Goal: Task Accomplishment & Management: Complete application form

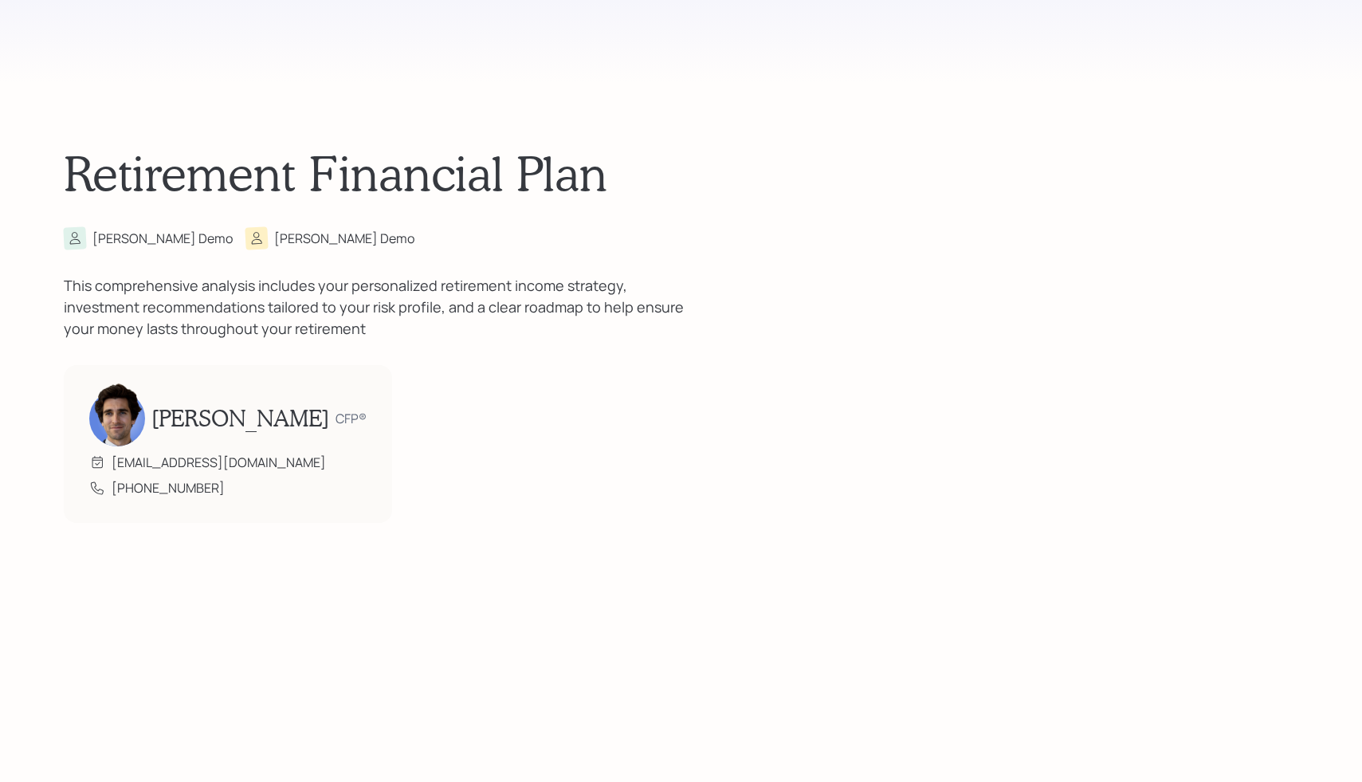
click at [648, 229] on div "[PERSON_NAME] [PERSON_NAME]" at bounding box center [681, 238] width 1235 height 22
click at [603, 292] on div "This comprehensive analysis includes your personalized retirement income strate…" at bounding box center [383, 307] width 638 height 65
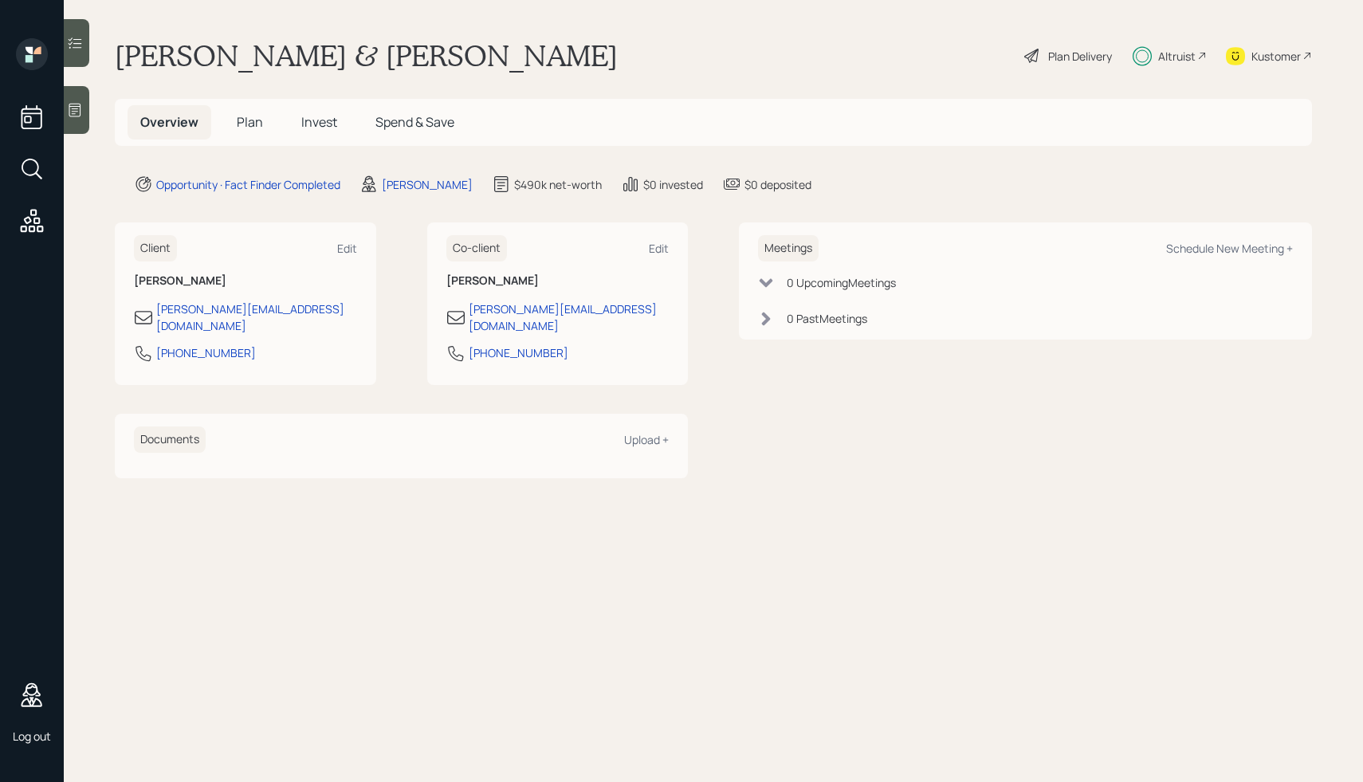
click at [781, 599] on main "Mike & Karen Demo Plan Delivery Altruist Kustomer Overview Plan Invest Spend & …" at bounding box center [713, 391] width 1299 height 782
click at [371, 550] on main "Mike & Karen Demo Plan Delivery Altruist Kustomer Overview Plan Invest Spend & …" at bounding box center [713, 391] width 1299 height 782
click at [1048, 53] on div "Plan Delivery" at bounding box center [1080, 56] width 64 height 17
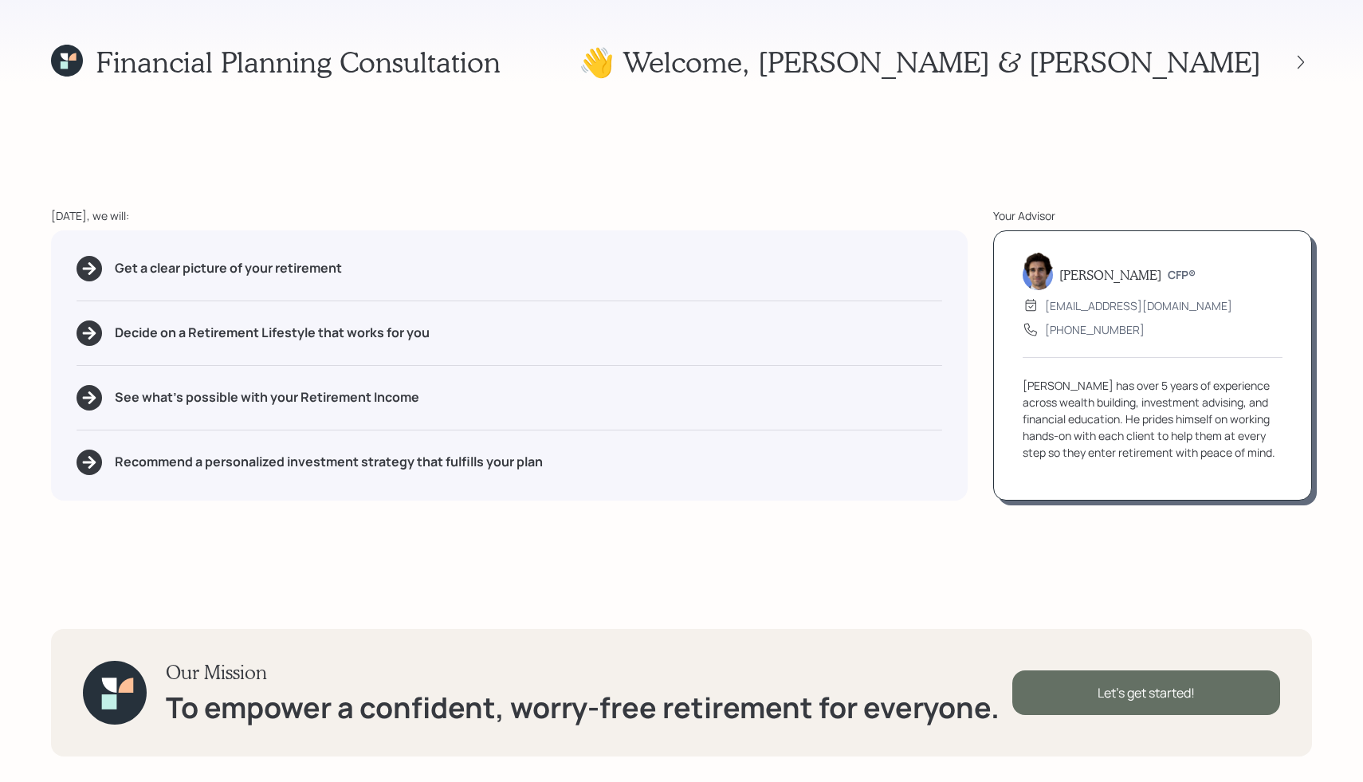
click at [1162, 682] on div "Let's get started!" at bounding box center [1146, 692] width 268 height 45
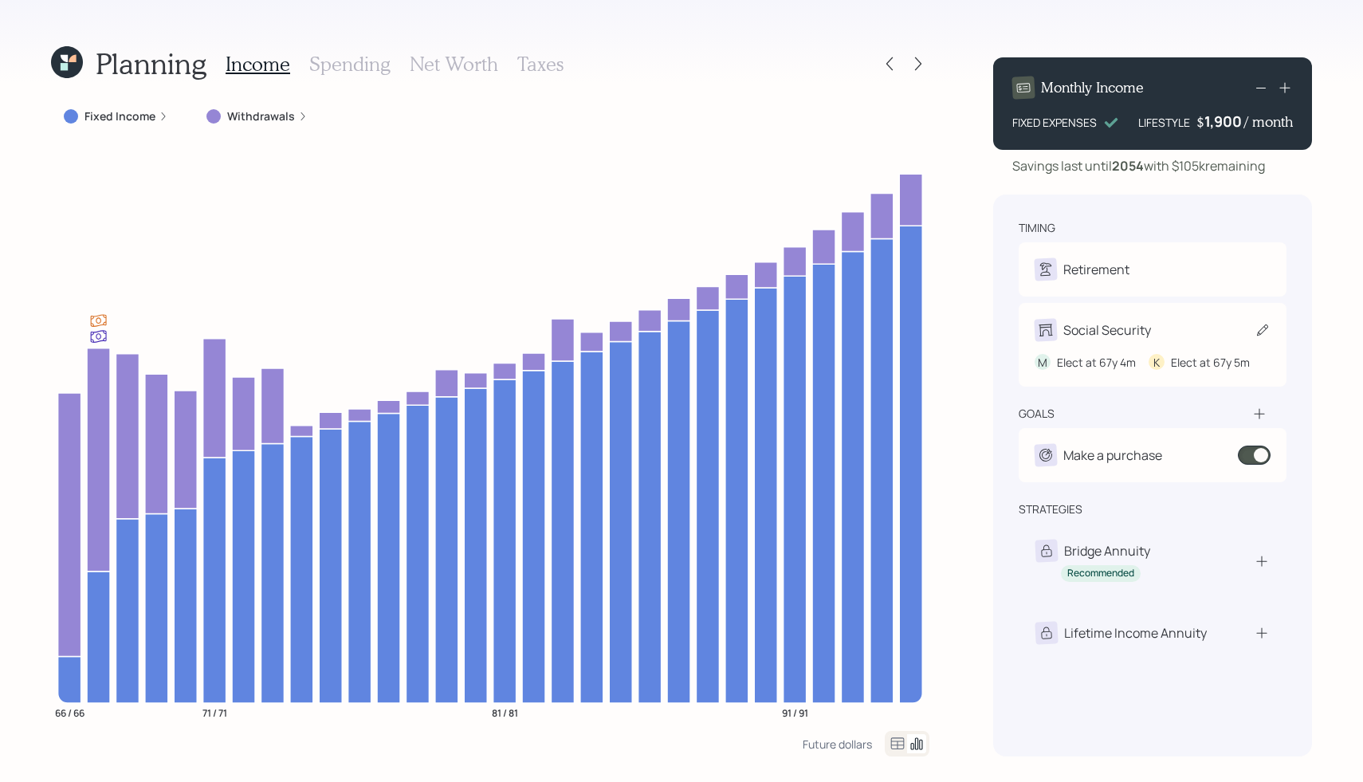
click at [1136, 335] on div "Social Security" at bounding box center [1107, 329] width 88 height 19
select select "4"
select select "5"
click at [1112, 347] on div "M Elect at 67y 4m K Elect at 67y 5m" at bounding box center [1152, 355] width 236 height 29
select select "4"
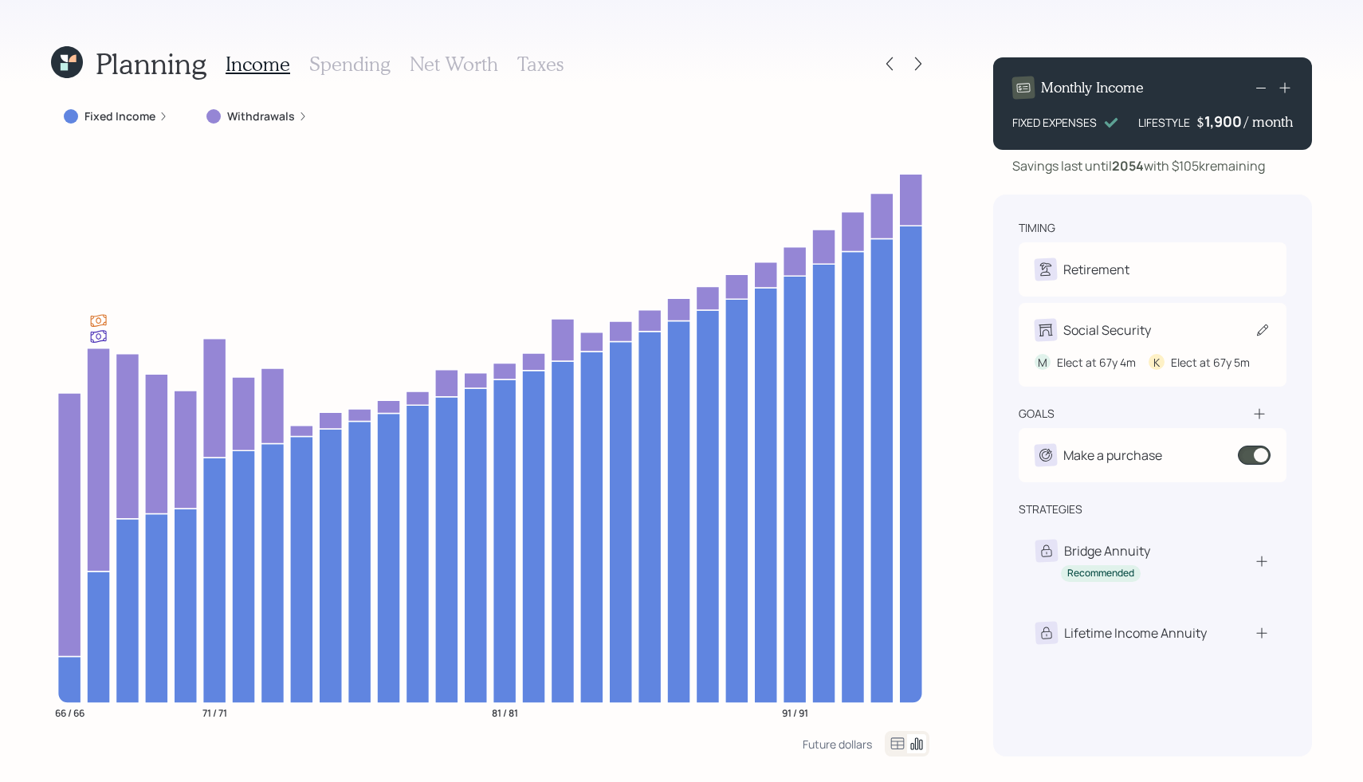
select select "5"
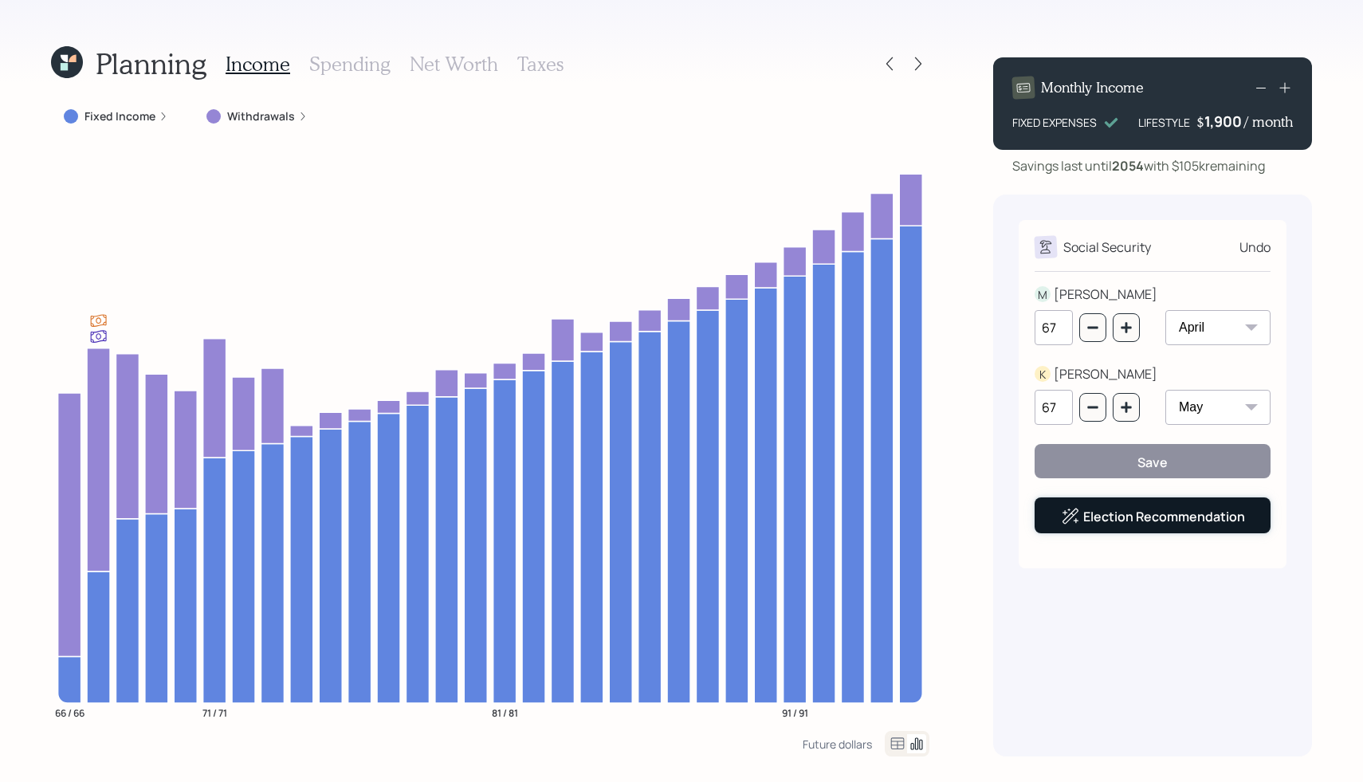
click at [1111, 514] on link "Election Recommendation" at bounding box center [1164, 517] width 162 height 18
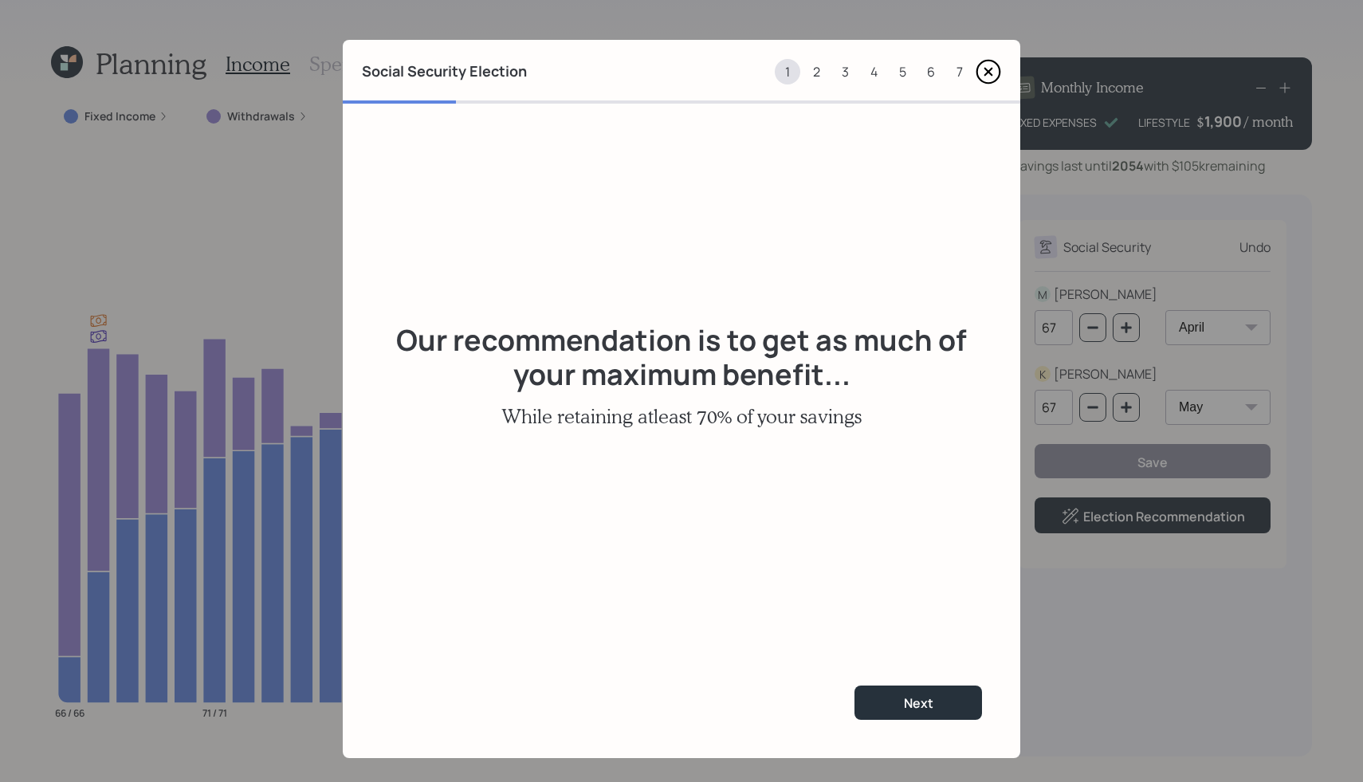
click at [817, 73] on div "2" at bounding box center [816, 72] width 26 height 26
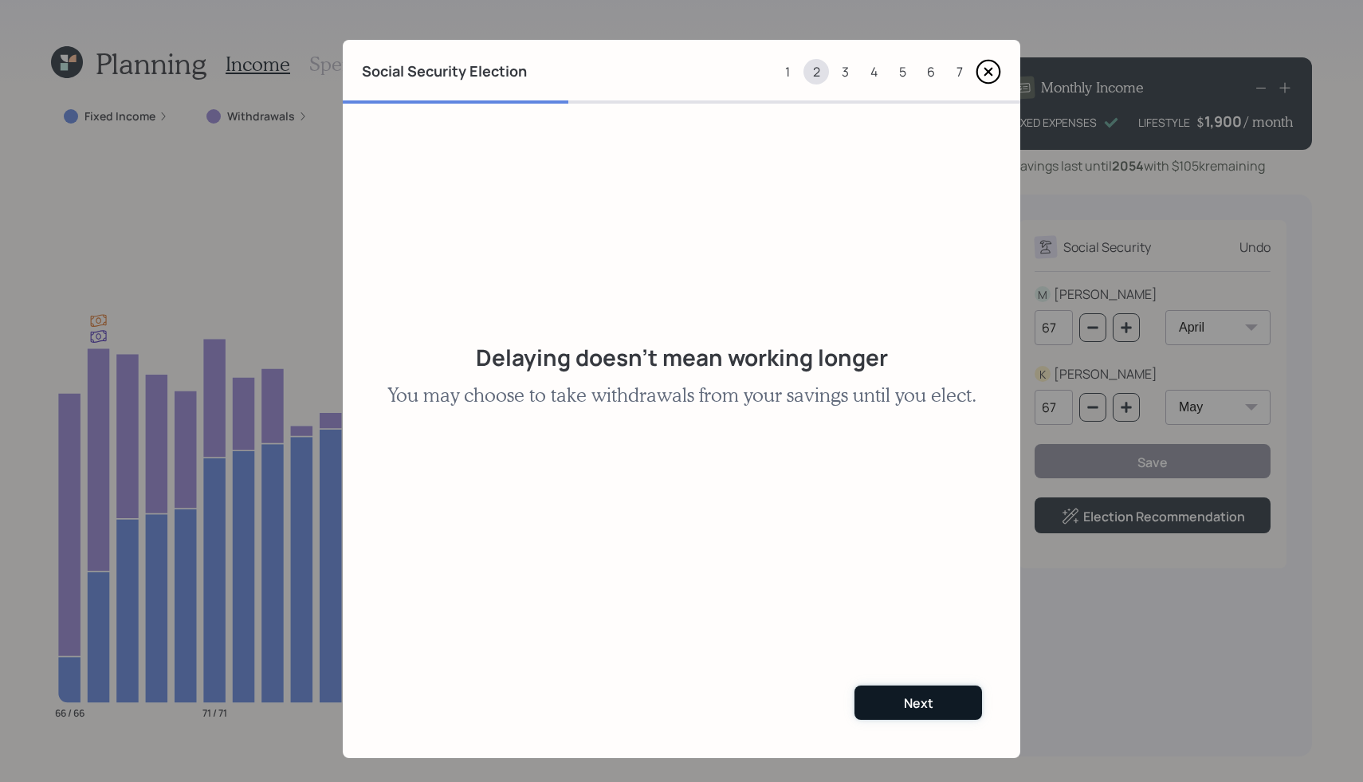
click at [908, 702] on div "Next" at bounding box center [918, 703] width 29 height 18
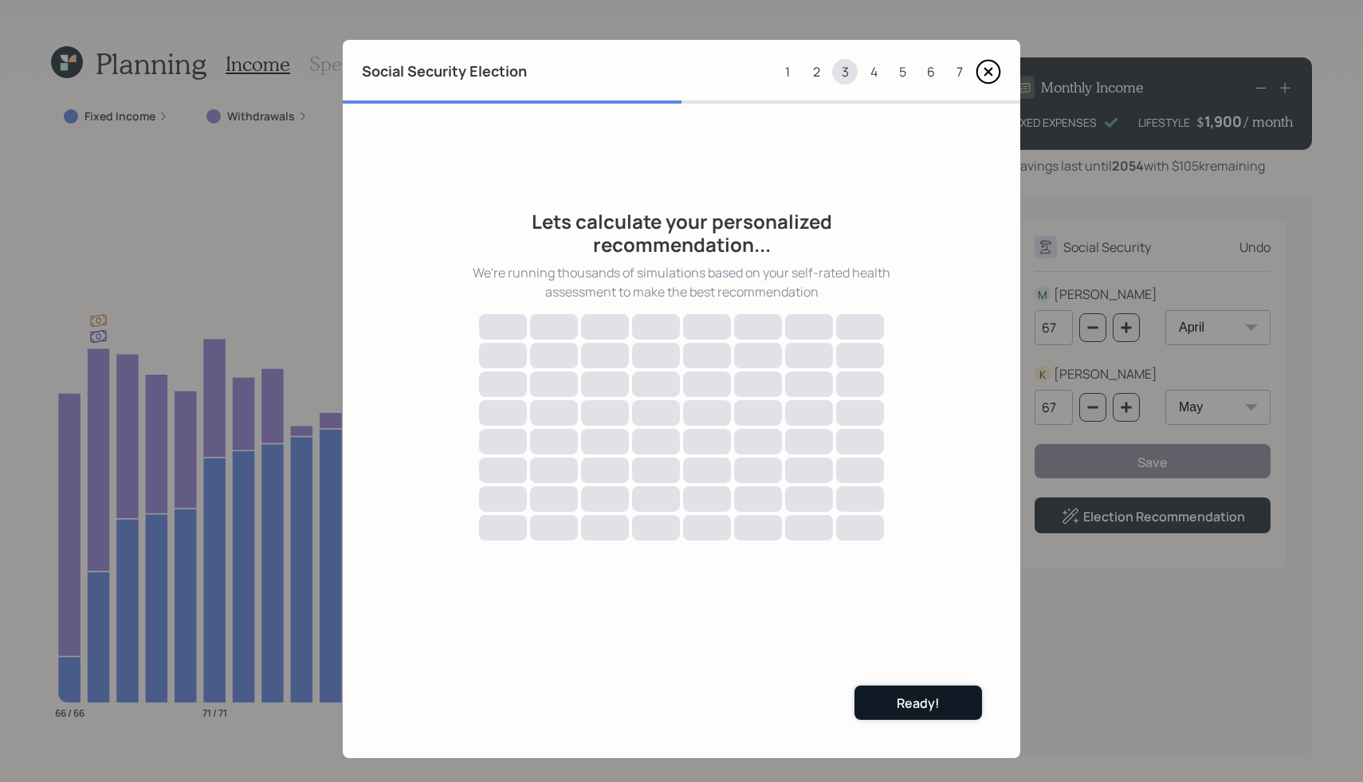
click at [910, 703] on div "Ready!" at bounding box center [918, 703] width 43 height 18
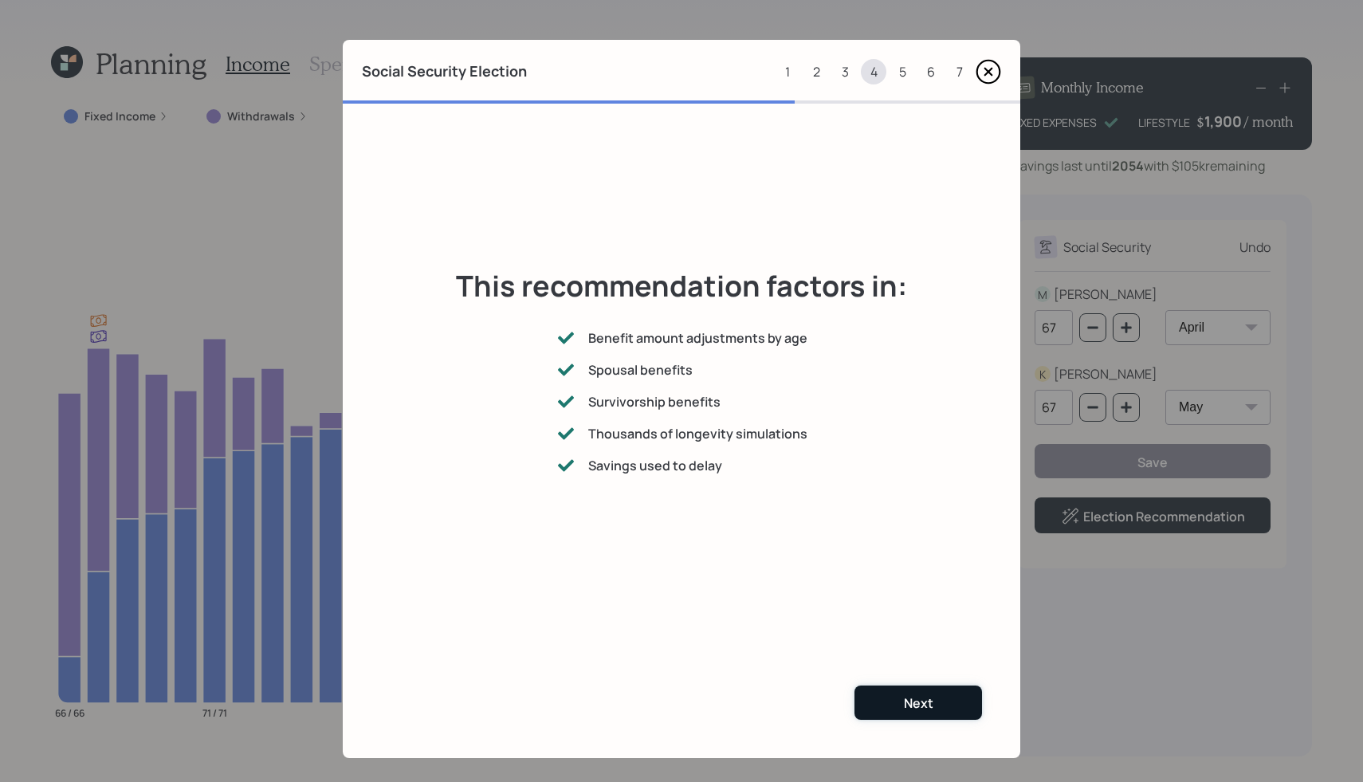
click at [910, 703] on div "Next" at bounding box center [918, 703] width 29 height 18
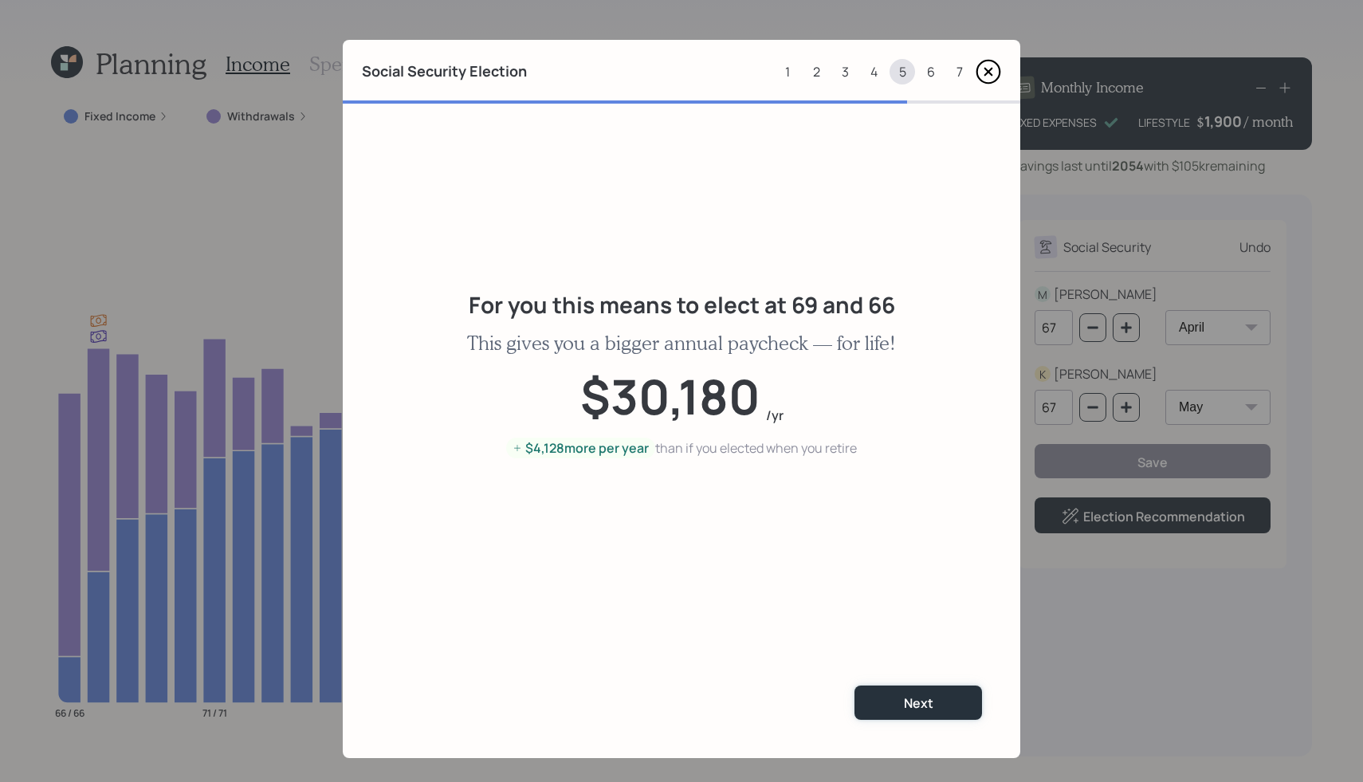
click at [910, 703] on div "Next" at bounding box center [918, 703] width 29 height 18
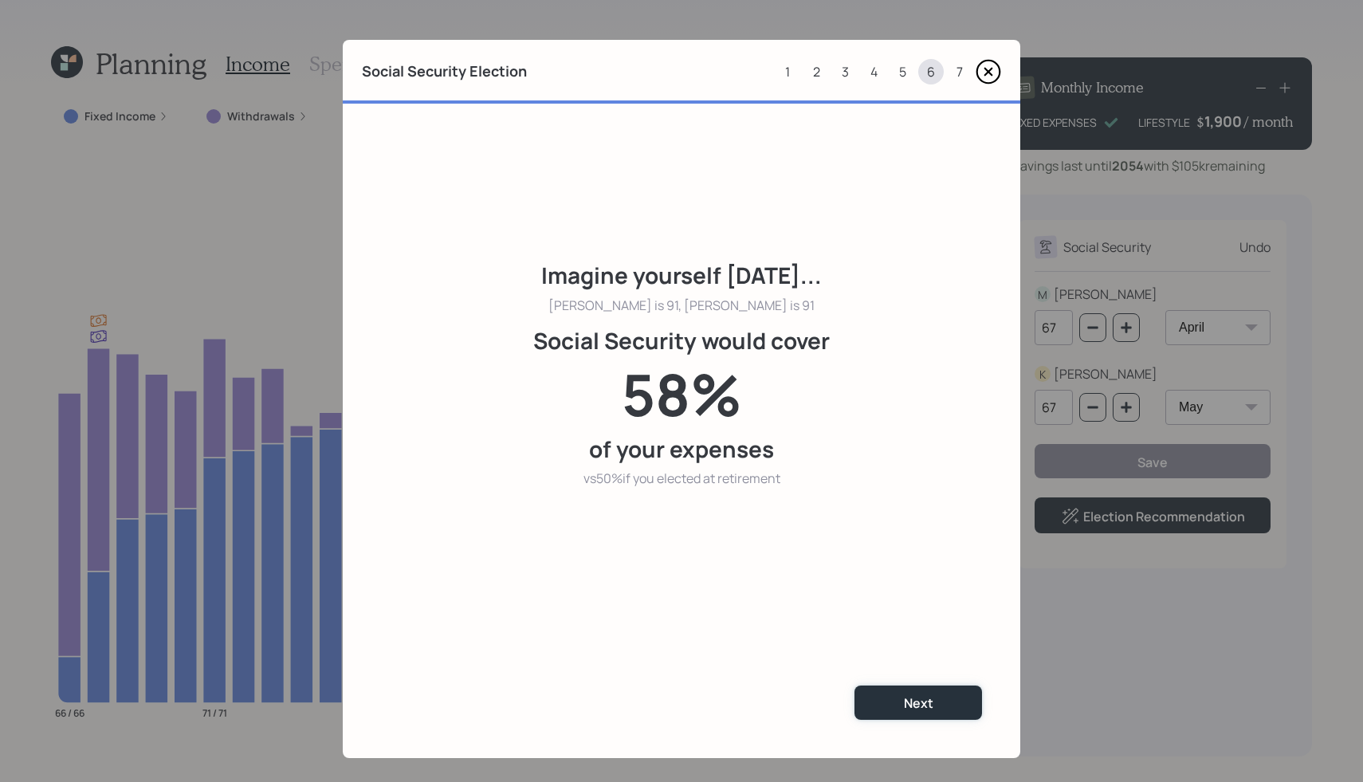
click at [910, 703] on div "Next" at bounding box center [918, 703] width 29 height 18
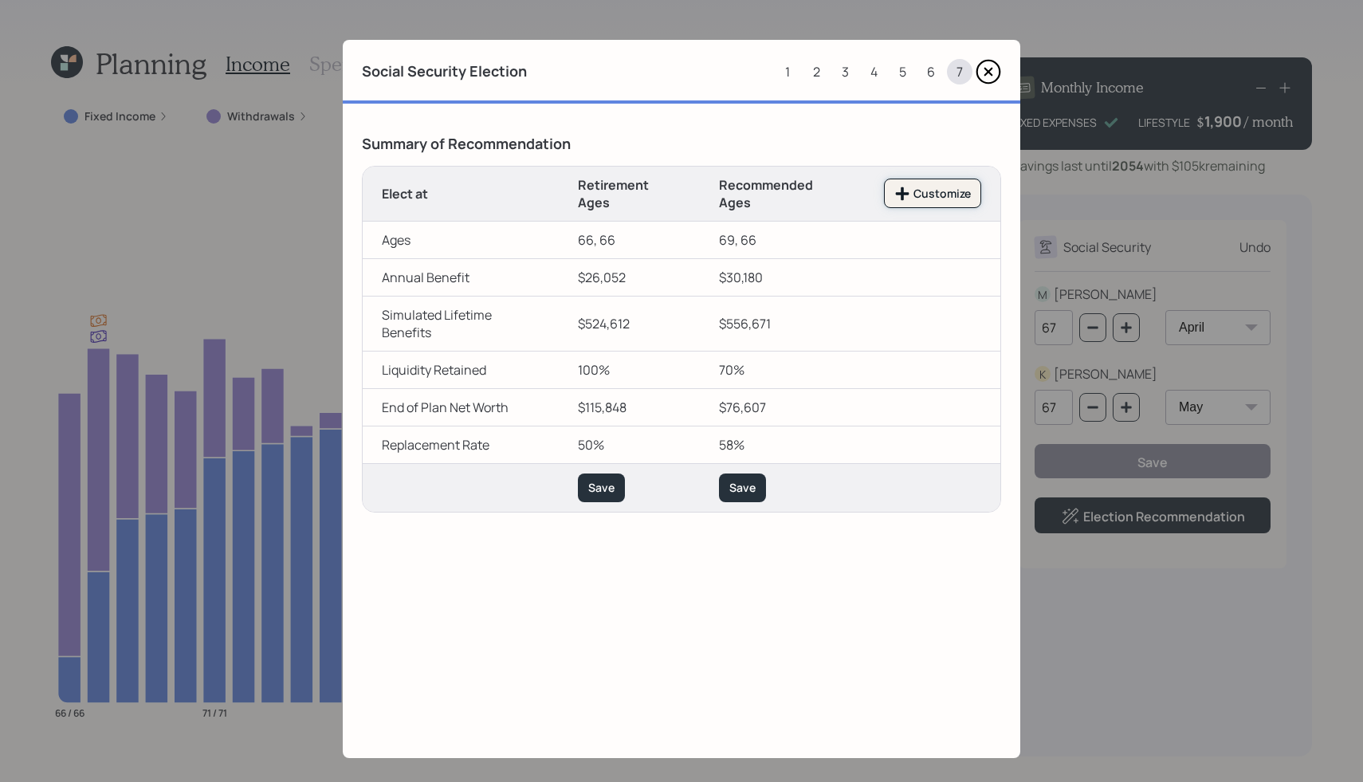
click at [929, 188] on div "Customize" at bounding box center [932, 194] width 77 height 16
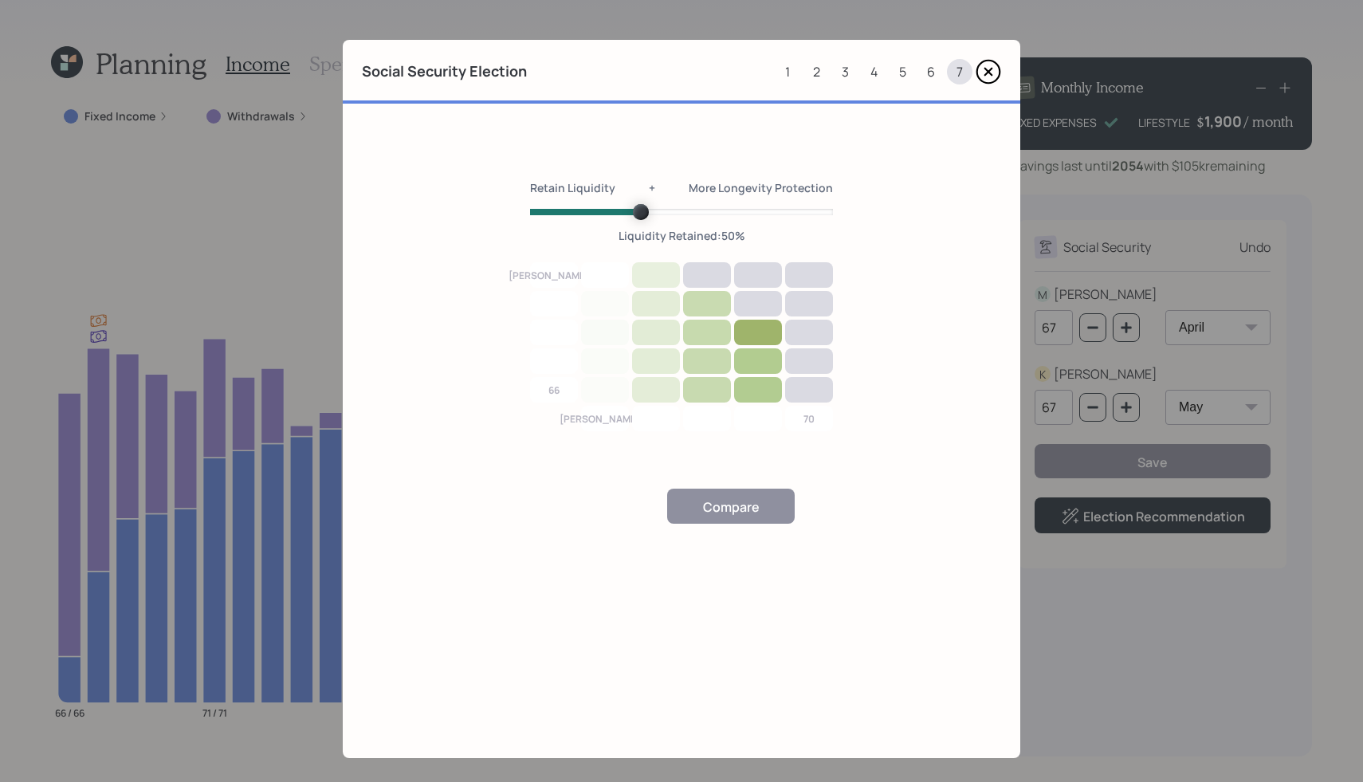
click at [647, 220] on span "Volume" at bounding box center [641, 212] width 16 height 16
click at [814, 71] on div "2" at bounding box center [816, 72] width 26 height 26
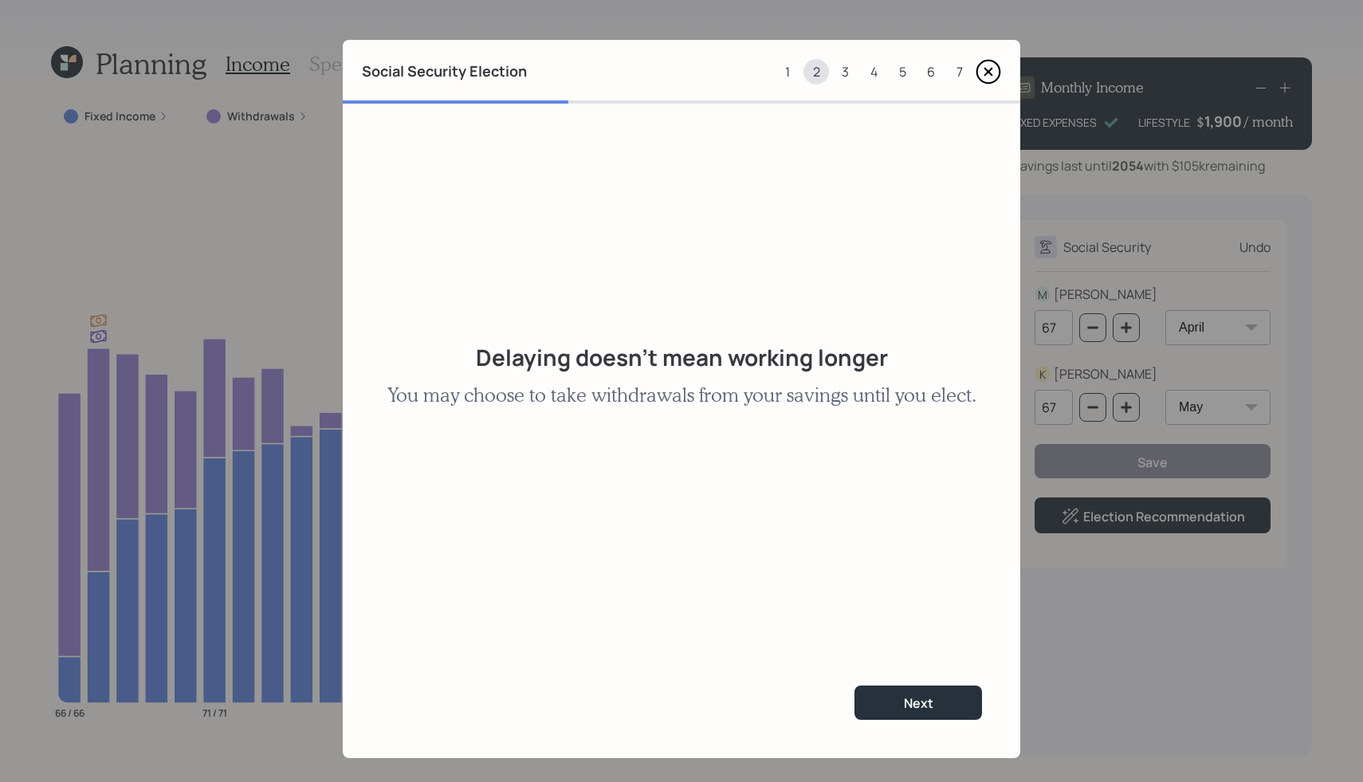
click at [843, 73] on div "3" at bounding box center [845, 72] width 26 height 26
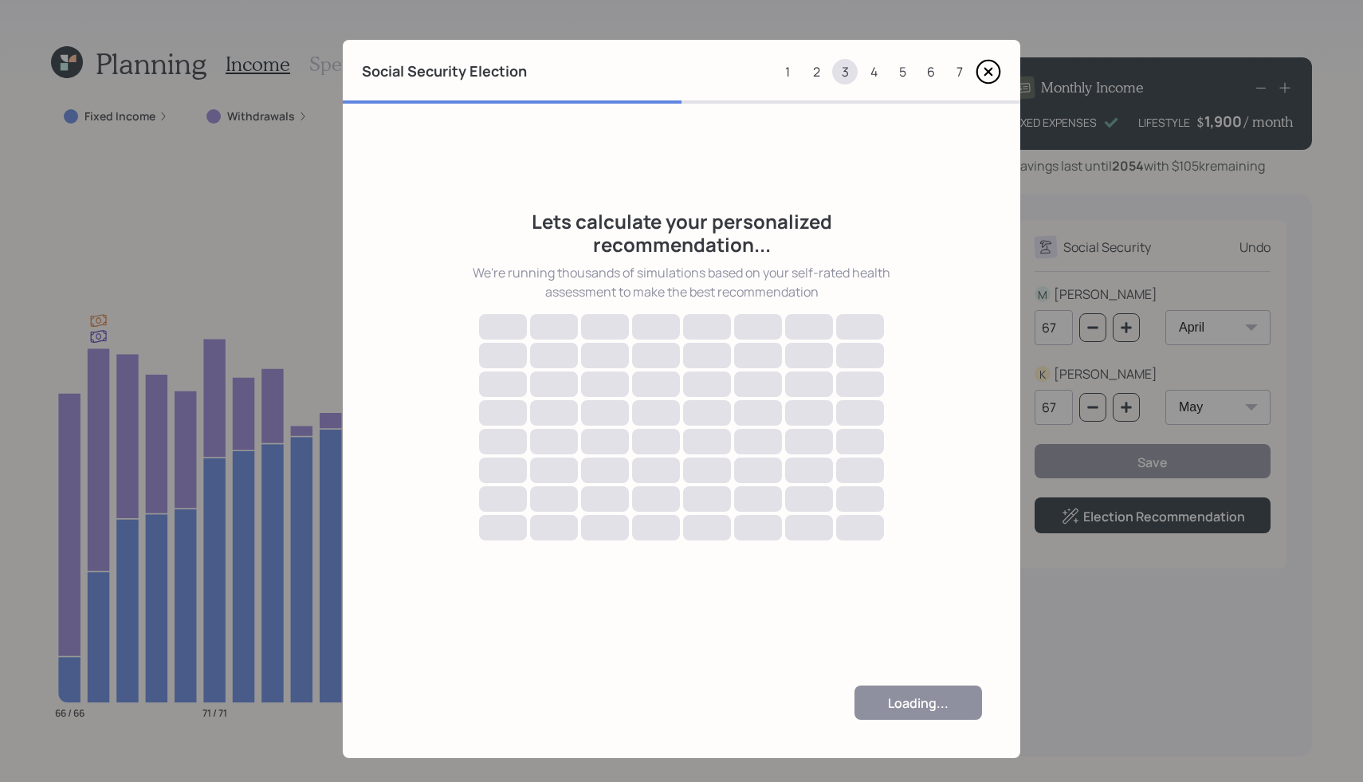
click at [869, 76] on div "4" at bounding box center [874, 72] width 26 height 26
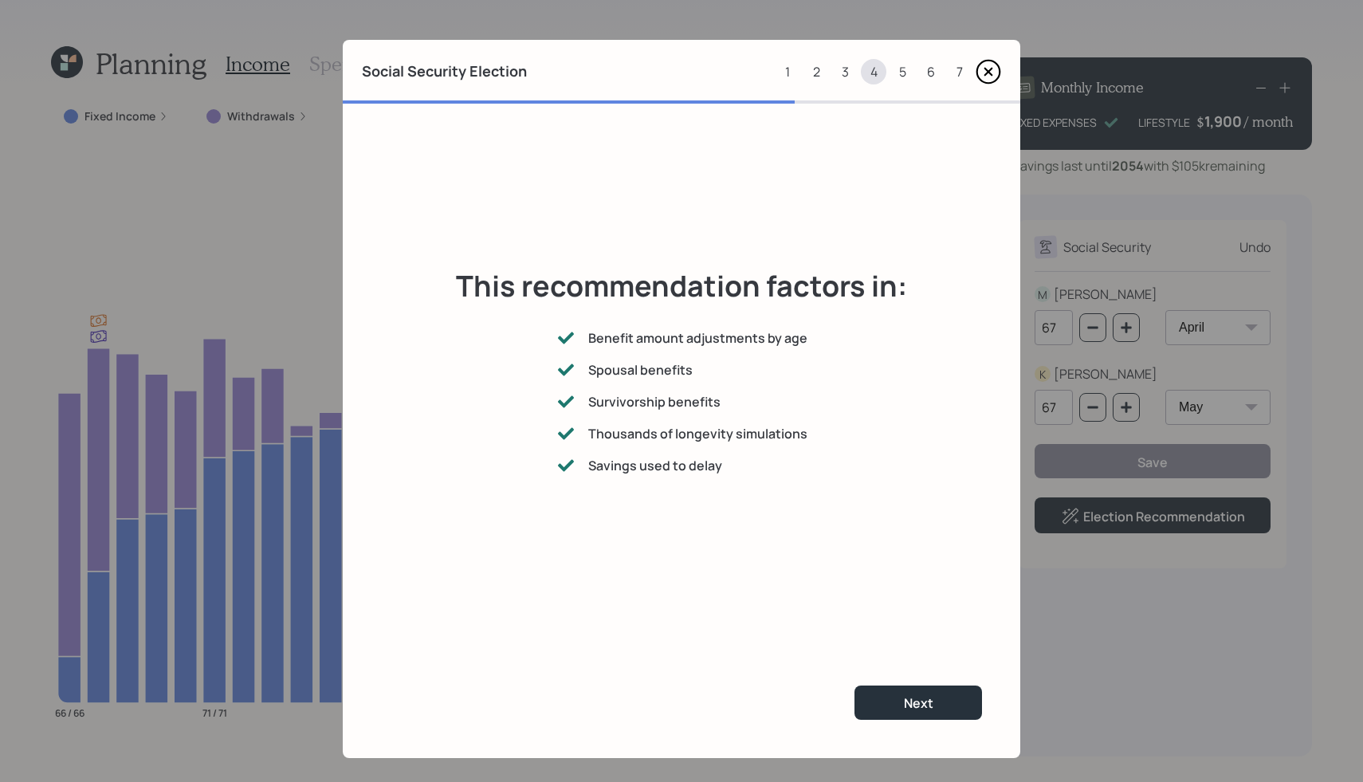
click at [898, 74] on div "5" at bounding box center [902, 72] width 26 height 26
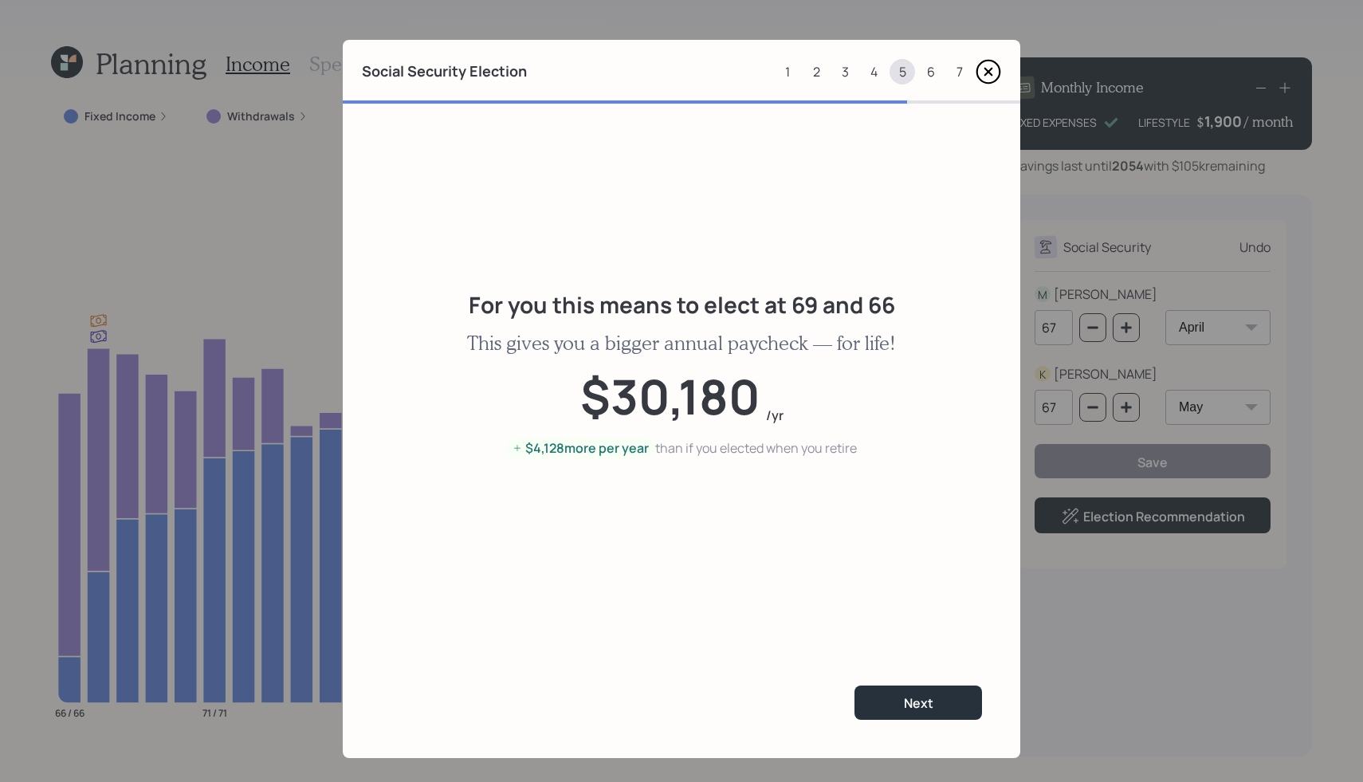
click at [952, 75] on div "7" at bounding box center [960, 72] width 26 height 26
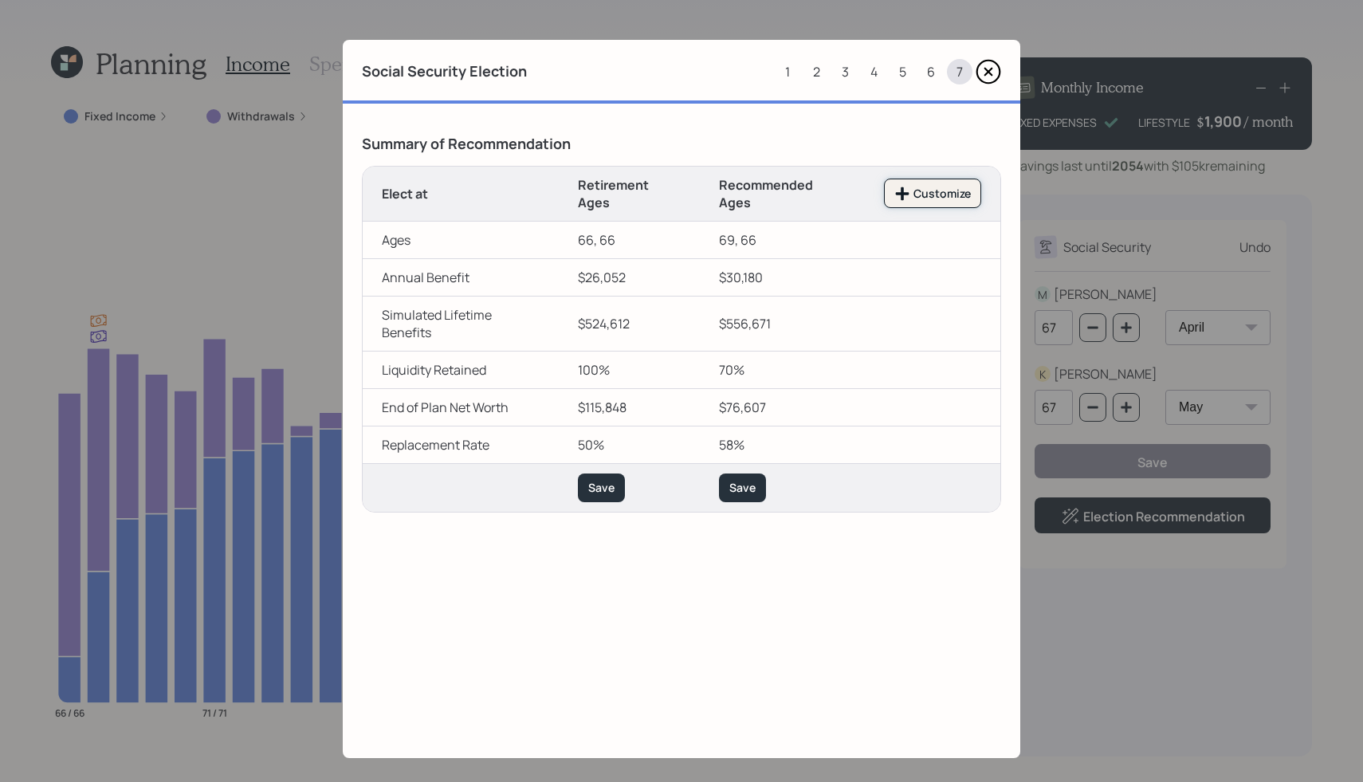
click at [901, 197] on icon at bounding box center [903, 193] width 14 height 14
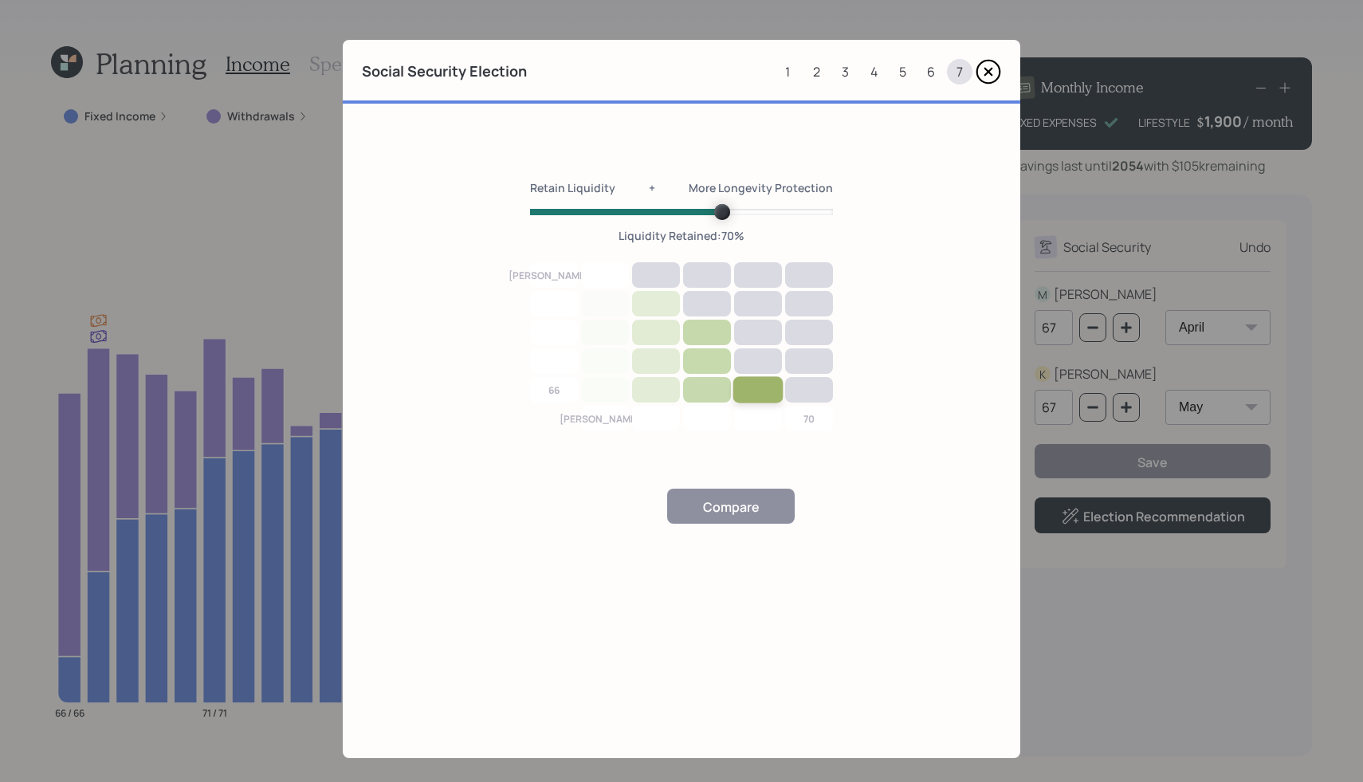
click at [759, 394] on div at bounding box center [758, 389] width 50 height 27
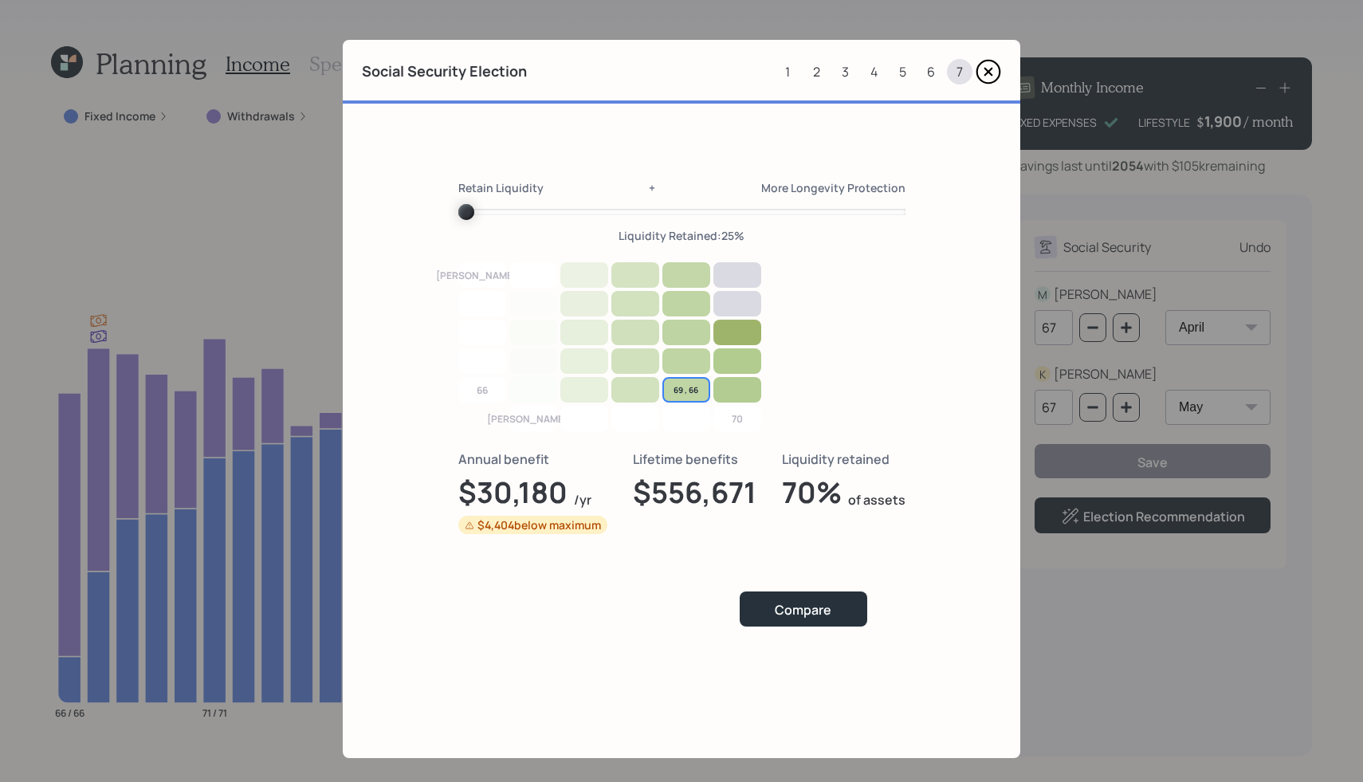
click at [458, 220] on span "Volume" at bounding box center [466, 212] width 16 height 16
click at [982, 73] on icon at bounding box center [988, 72] width 26 height 26
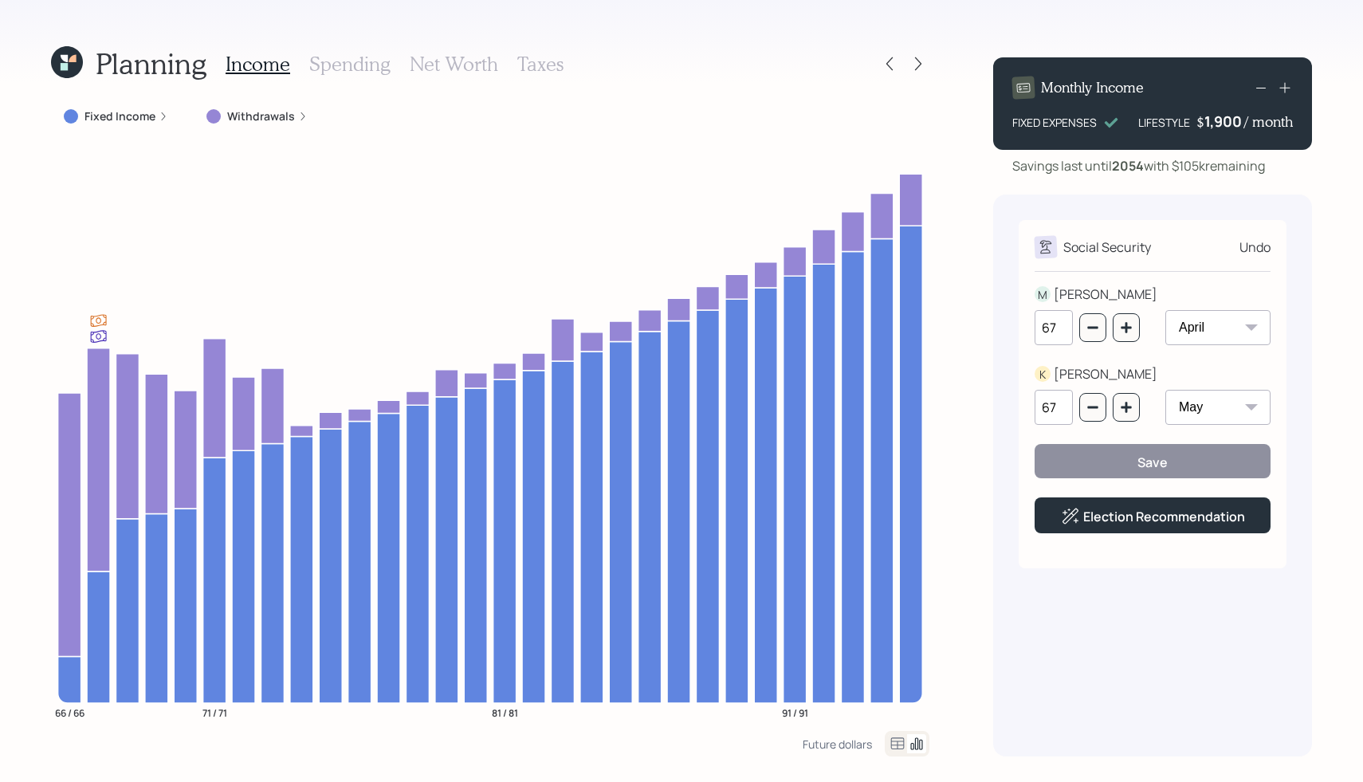
click at [699, 120] on div "Fixed Income Withdrawals" at bounding box center [490, 116] width 878 height 29
